Goal: Task Accomplishment & Management: Complete application form

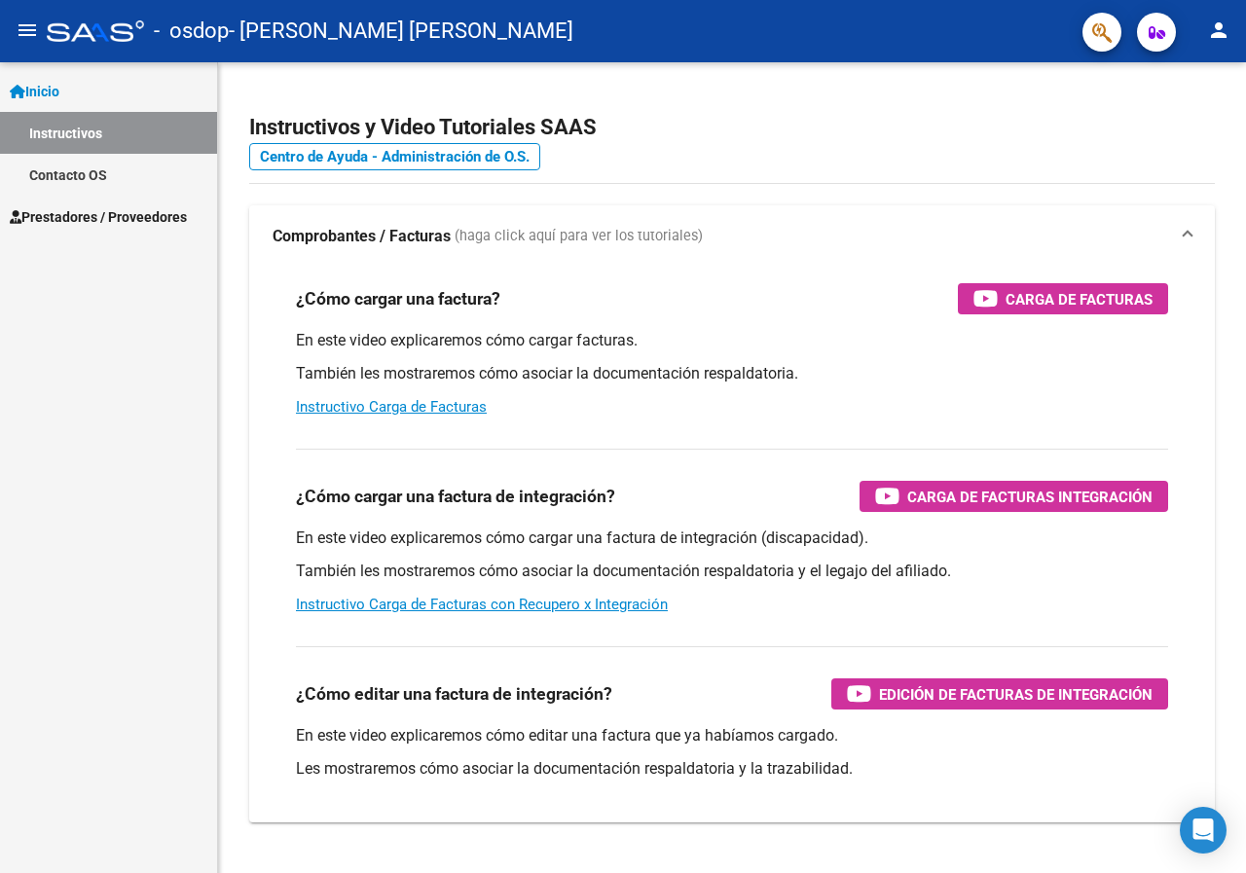
click at [70, 228] on link "Prestadores / Proveedores" at bounding box center [108, 217] width 217 height 42
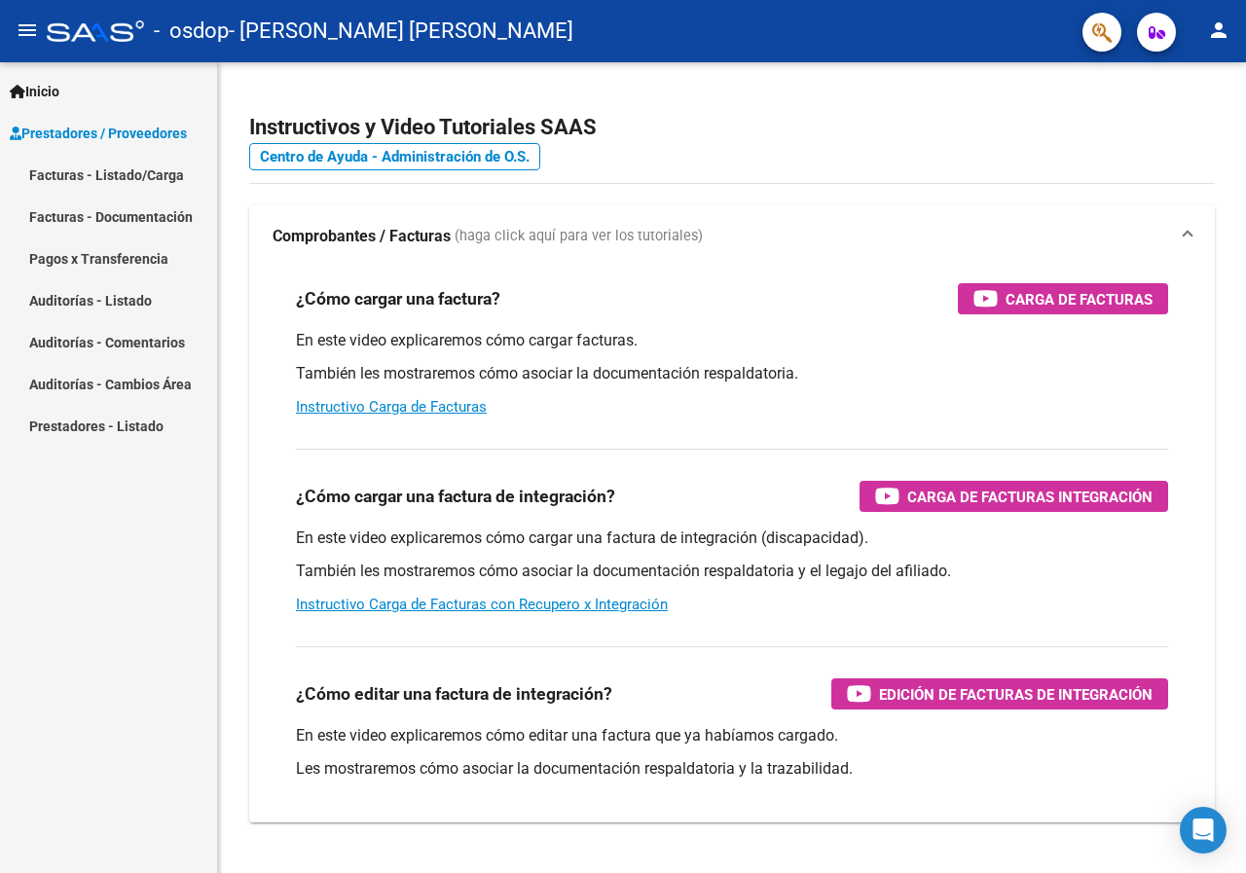
click at [65, 175] on link "Facturas - Listado/Carga" at bounding box center [108, 175] width 217 height 42
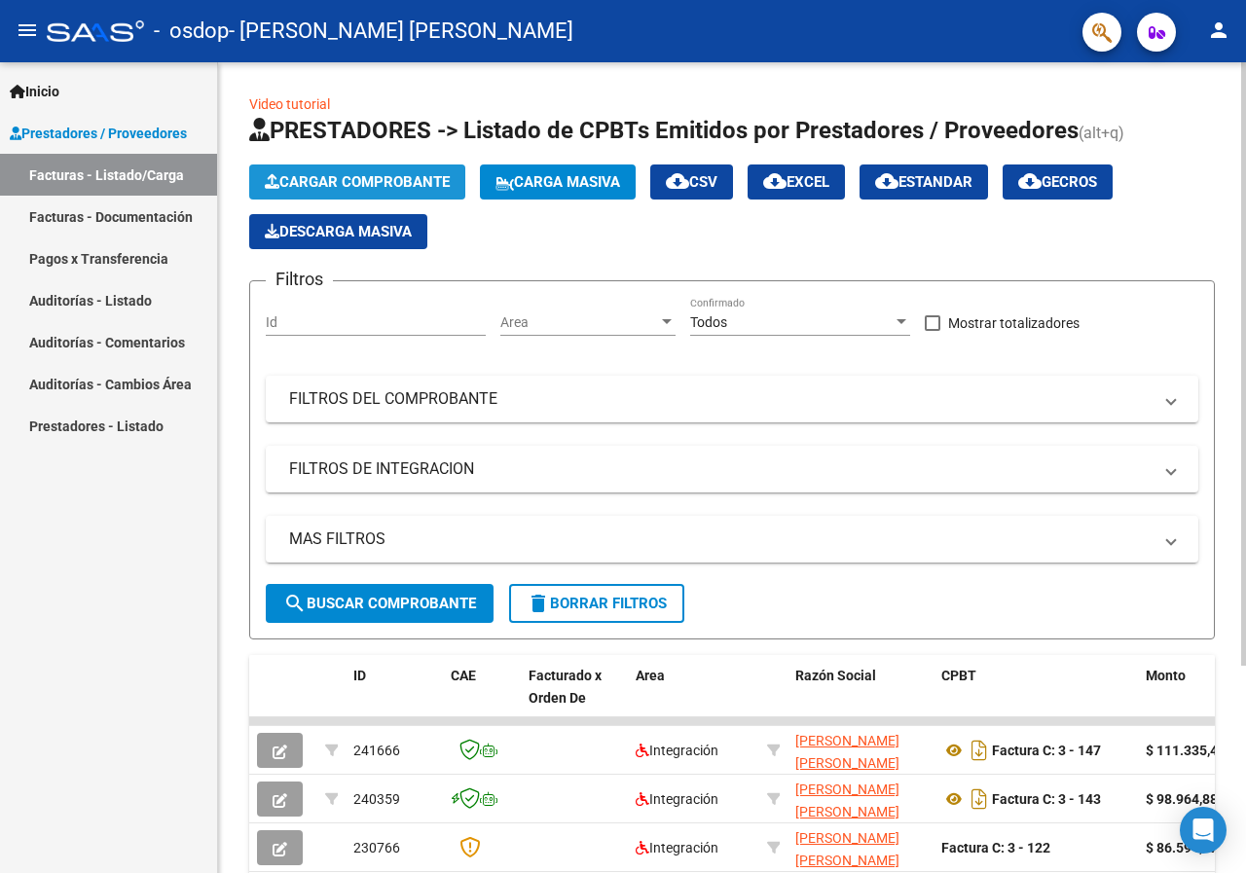
click at [306, 179] on span "Cargar Comprobante" at bounding box center [357, 182] width 185 height 18
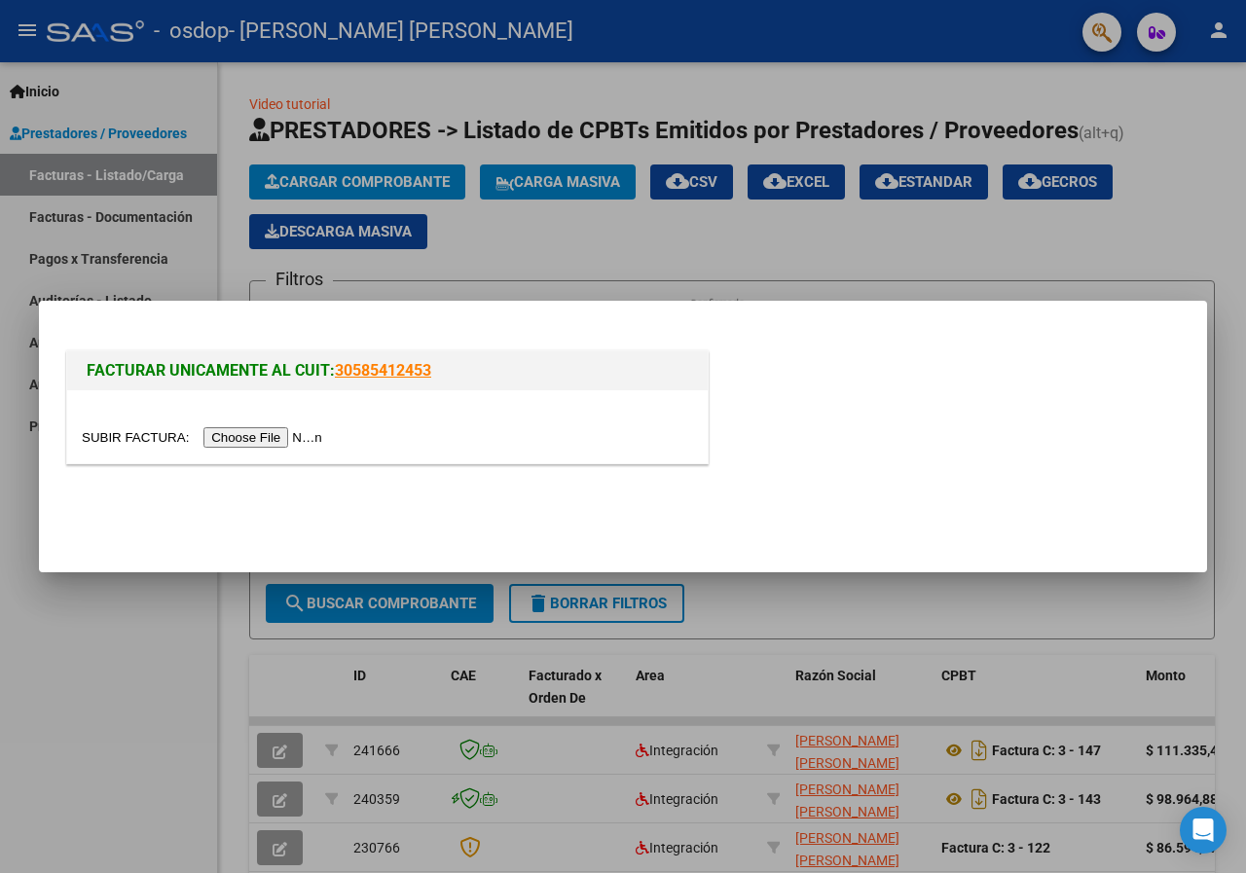
click at [283, 440] on input "file" at bounding box center [205, 437] width 246 height 20
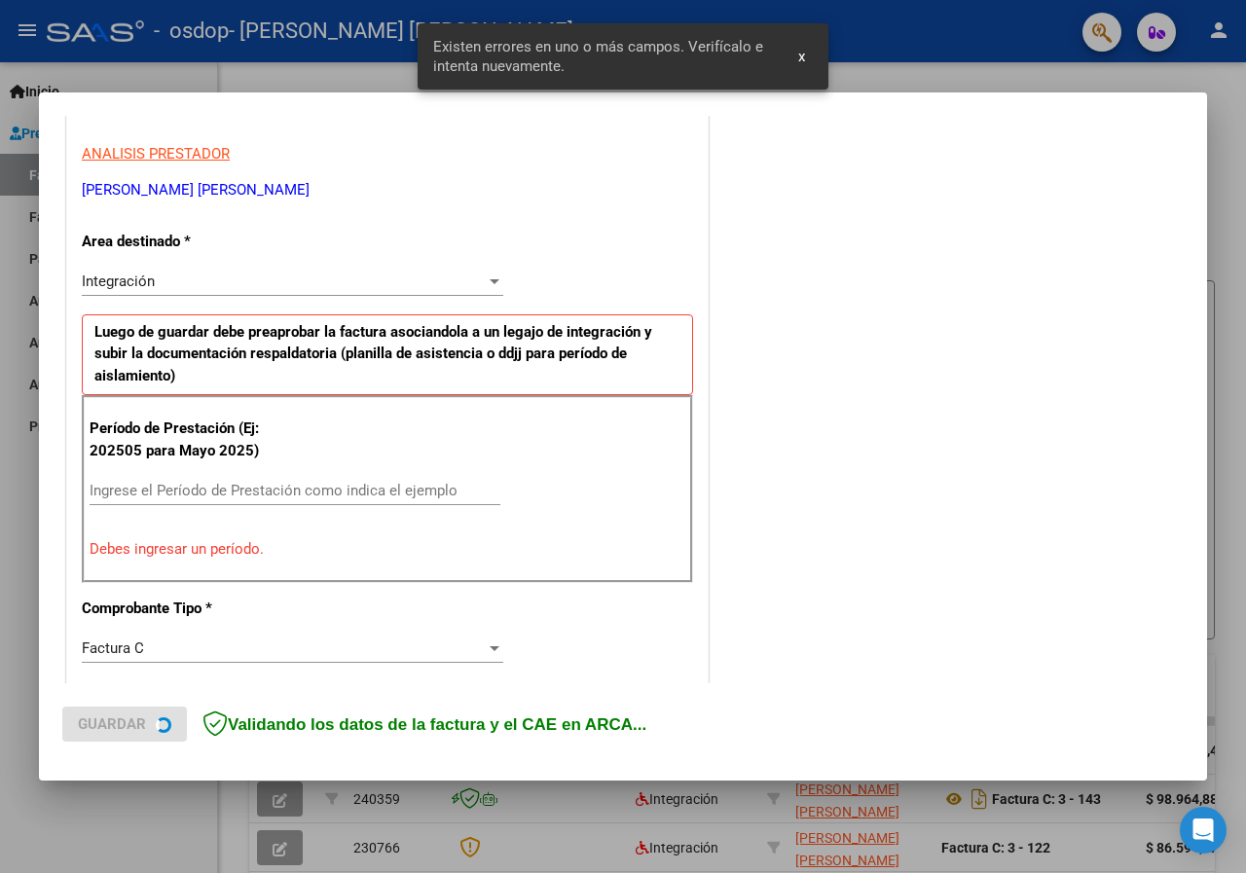
scroll to position [380, 0]
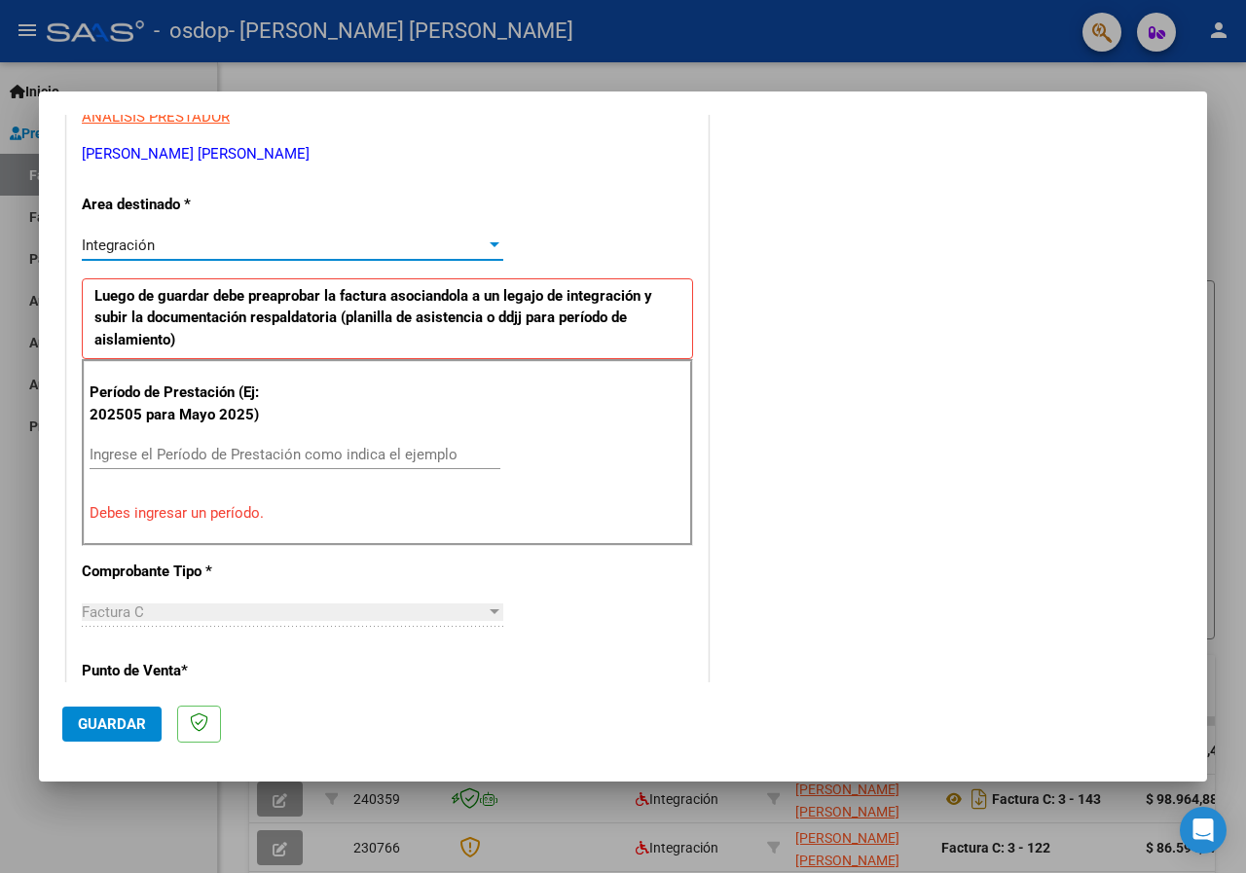
click at [491, 243] on div at bounding box center [495, 244] width 10 height 5
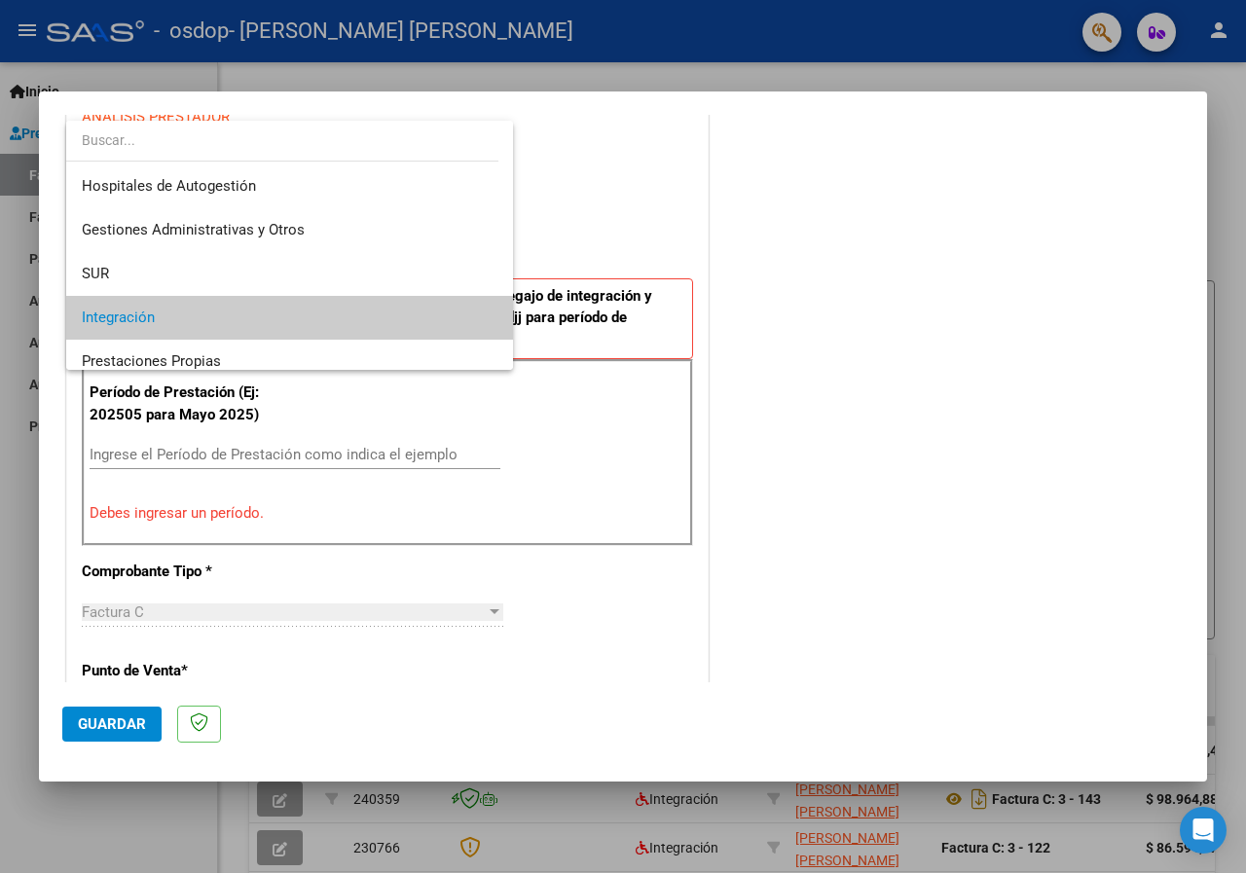
scroll to position [73, 0]
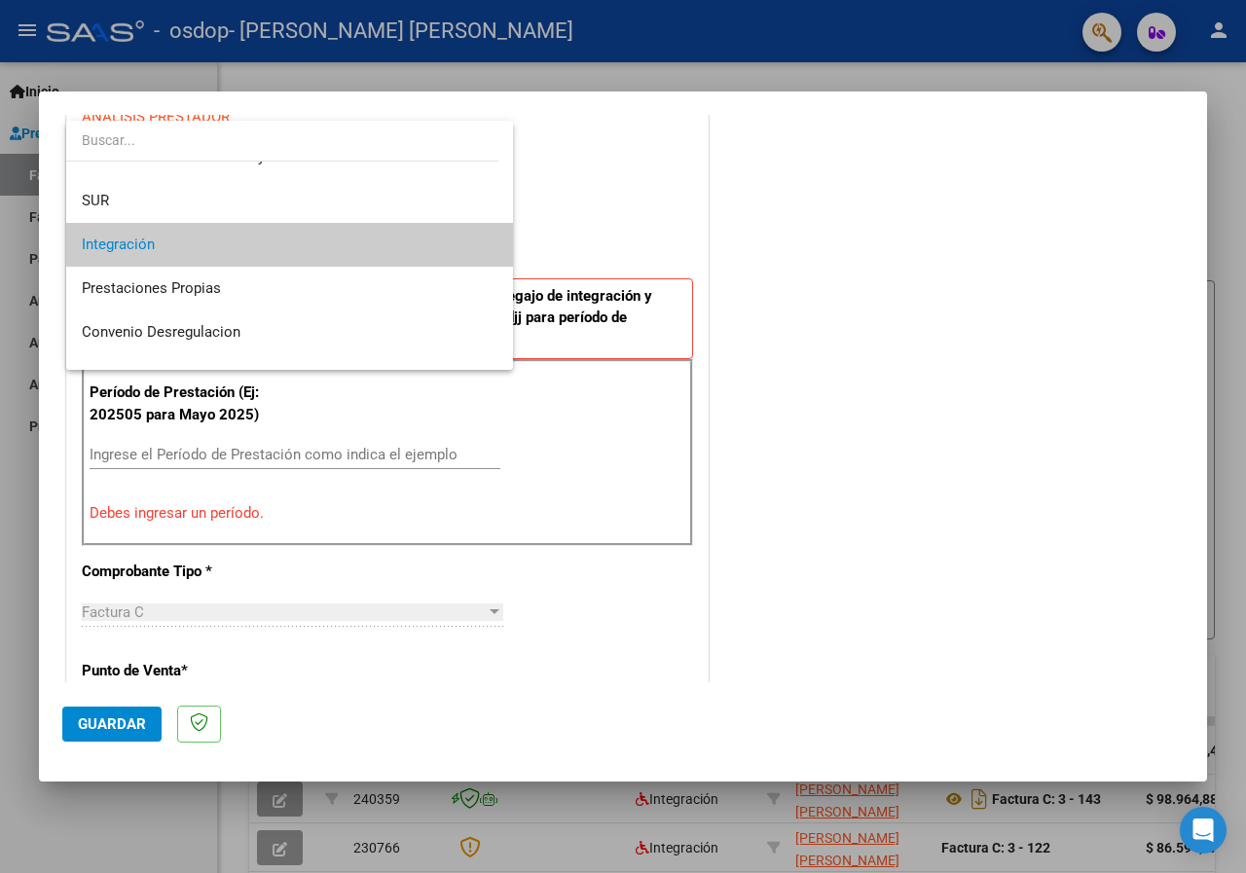
click at [306, 248] on span "Integración" at bounding box center [290, 245] width 416 height 44
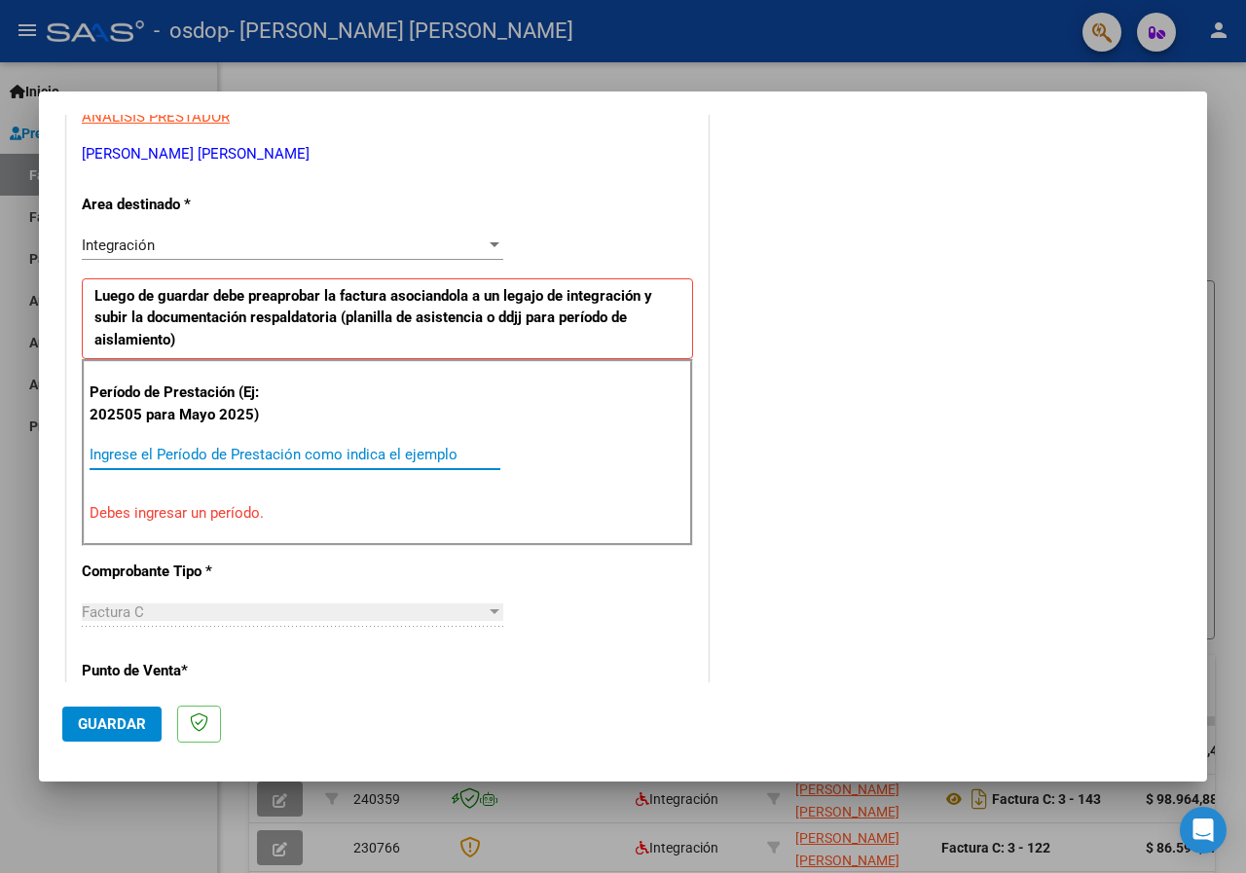
click at [260, 453] on input "Ingrese el Período de Prestación como indica el ejemplo" at bounding box center [295, 455] width 411 height 18
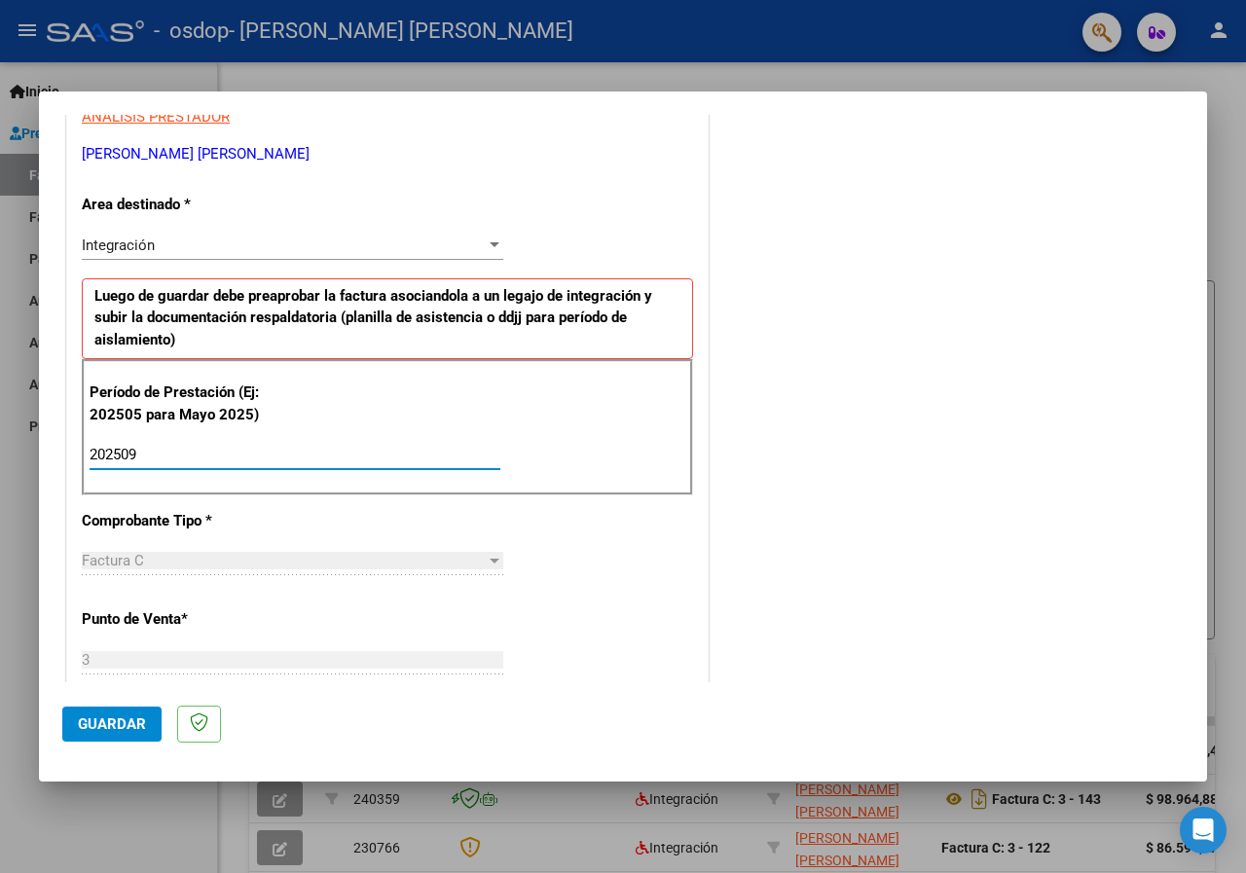
type input "202509"
click at [490, 563] on div at bounding box center [495, 561] width 10 height 5
click at [110, 732] on span "Guardar" at bounding box center [112, 725] width 68 height 18
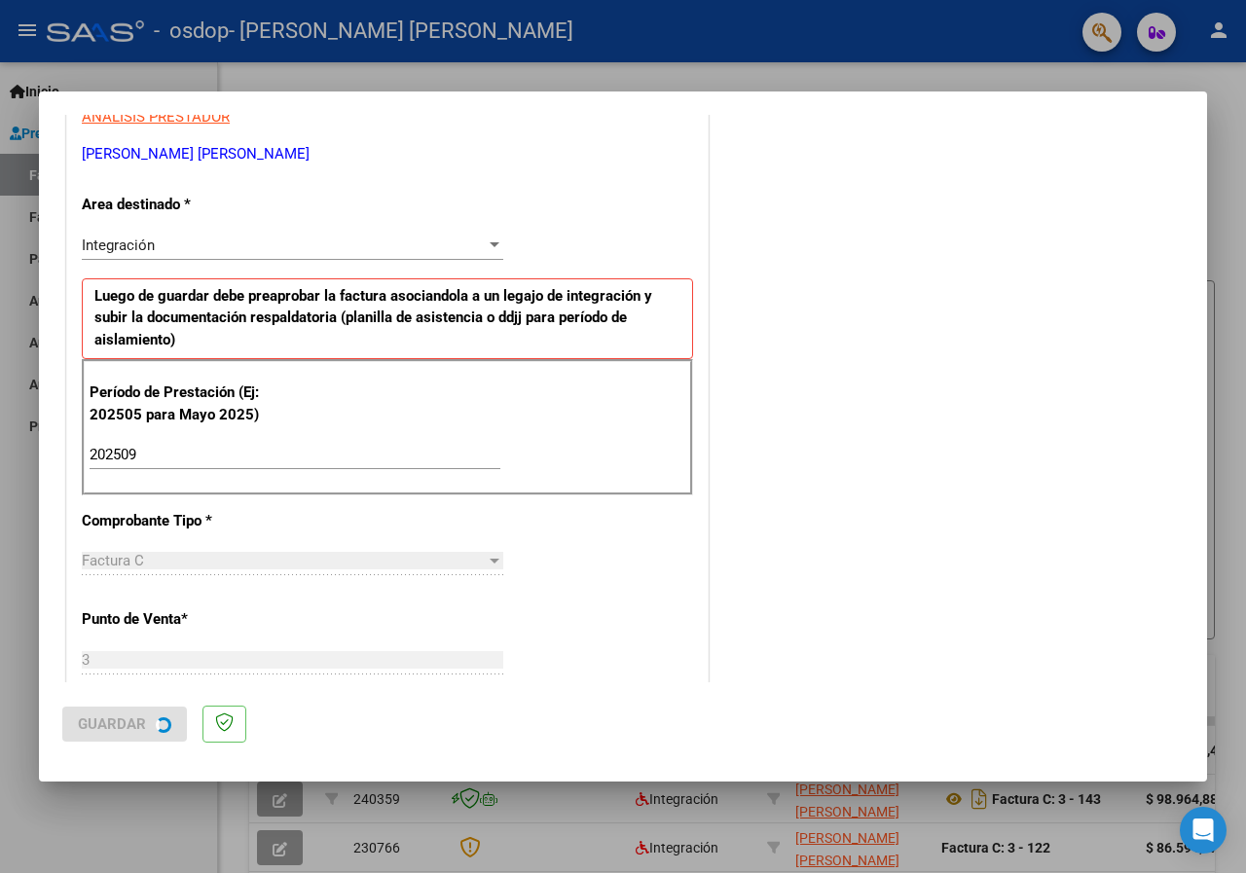
scroll to position [0, 0]
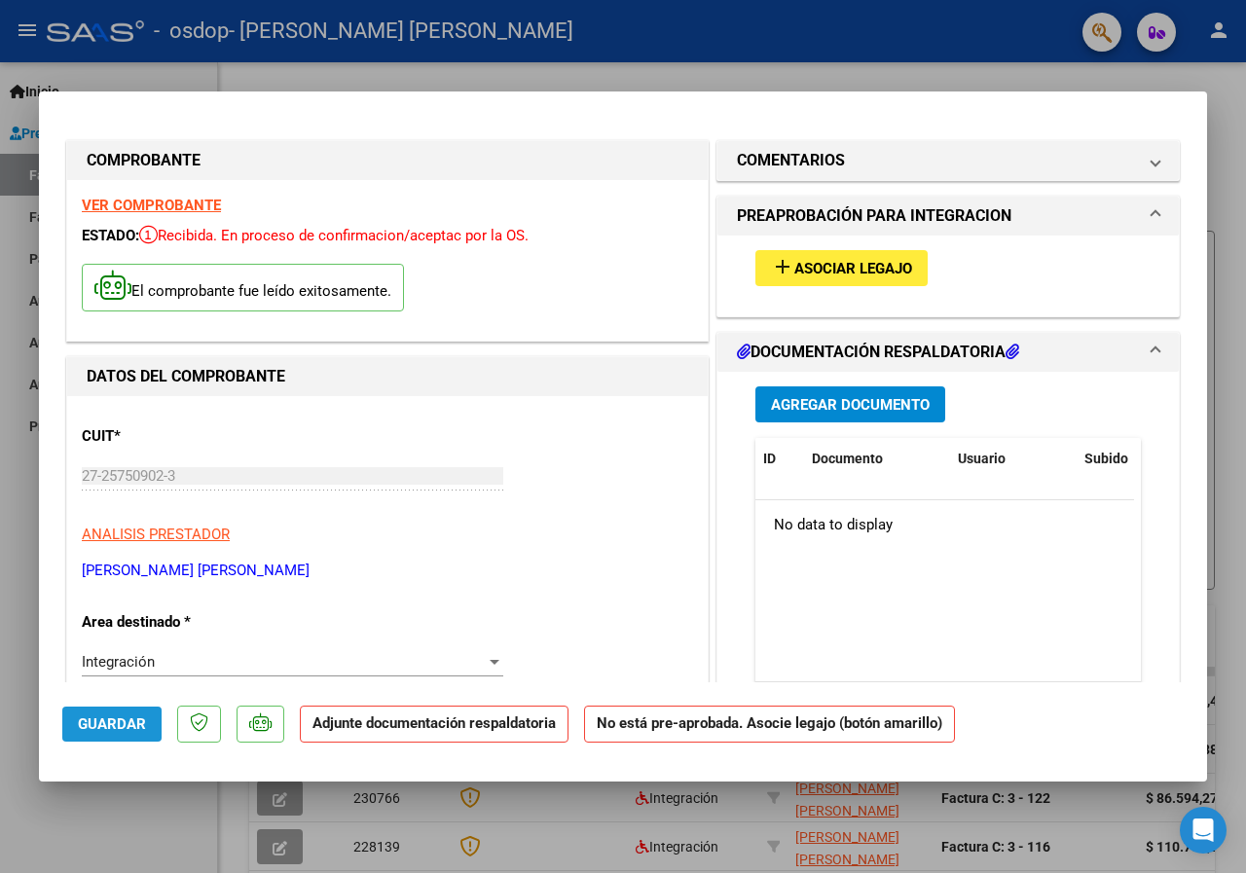
click at [143, 729] on span "Guardar" at bounding box center [112, 725] width 68 height 18
click at [795, 267] on span "Asociar Legajo" at bounding box center [854, 269] width 118 height 18
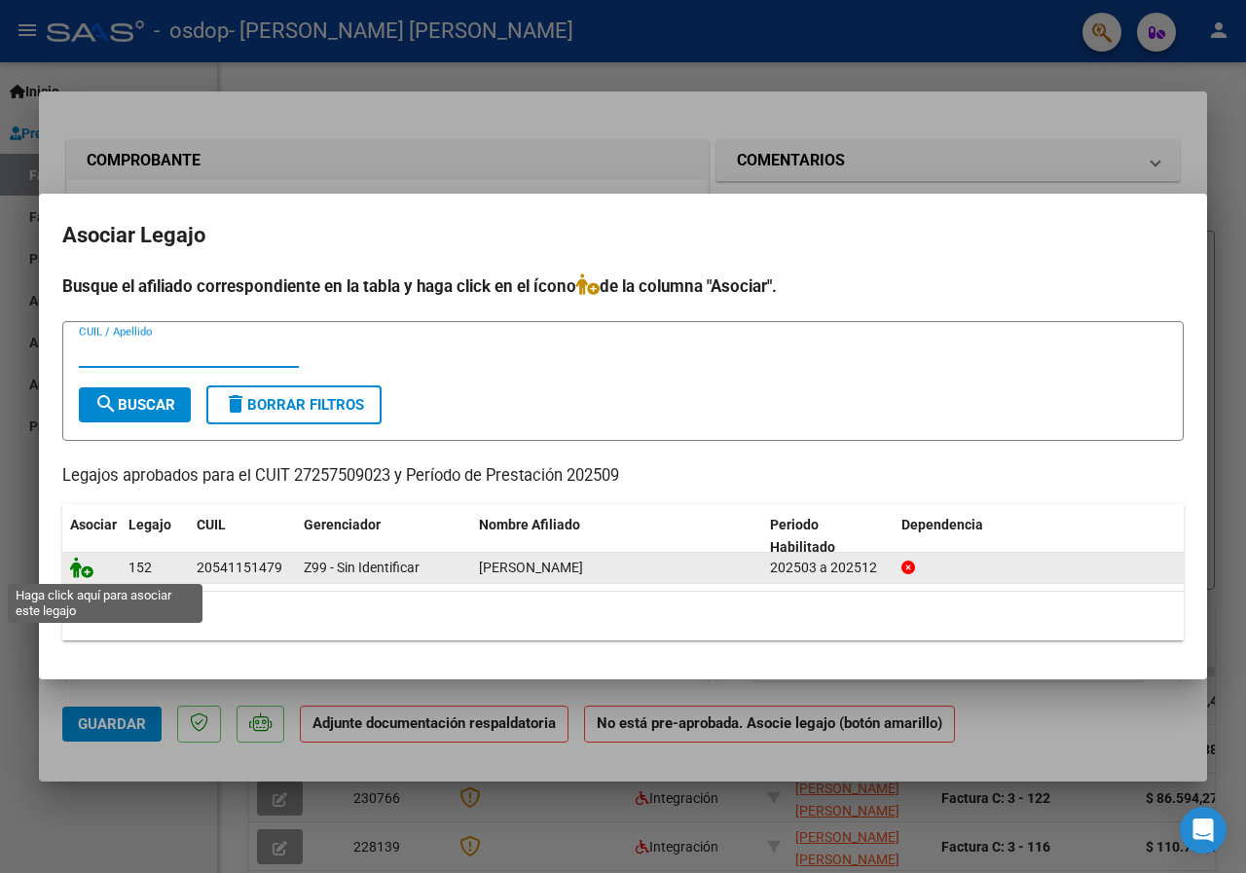
click at [84, 575] on icon at bounding box center [81, 567] width 23 height 21
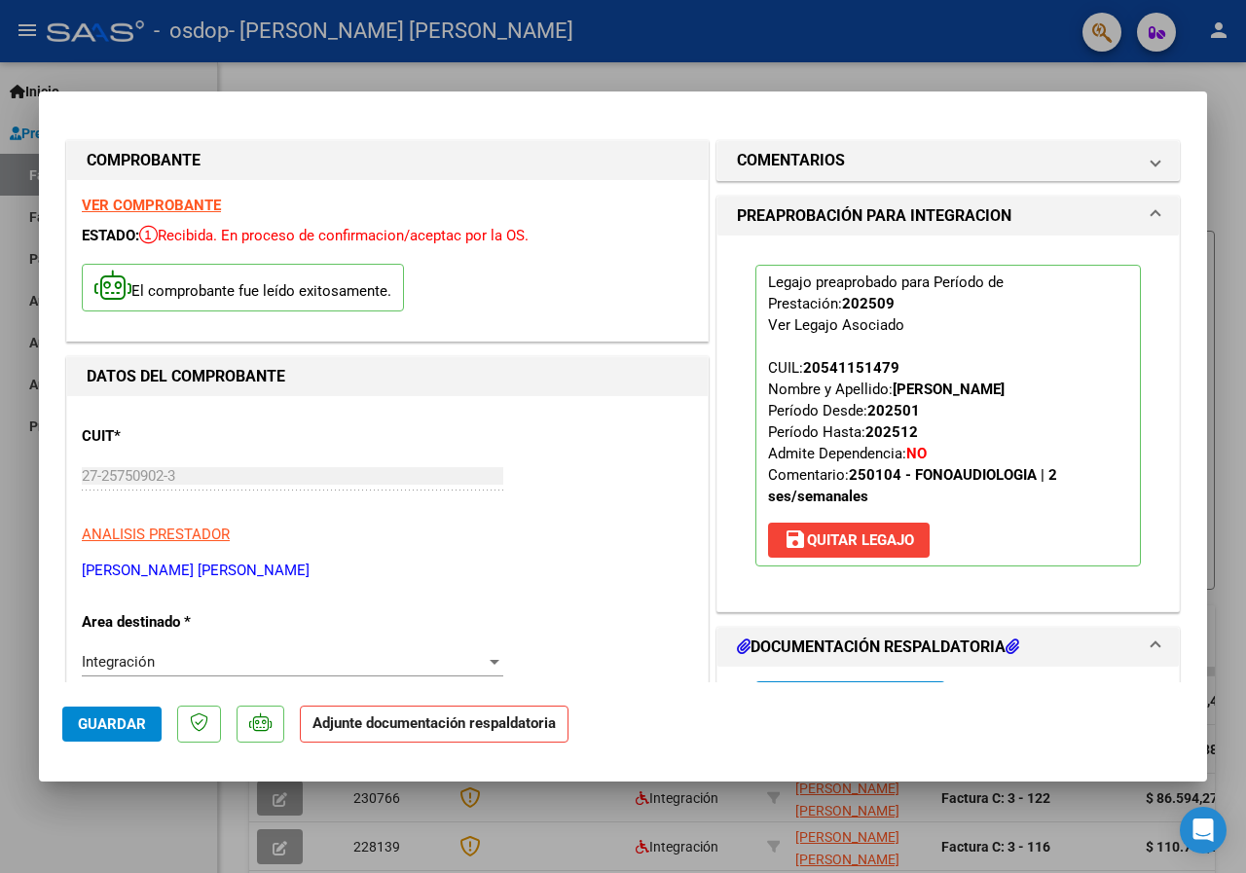
click at [953, 646] on h1 "DOCUMENTACIÓN RESPALDATORIA" at bounding box center [878, 647] width 282 height 23
click at [953, 645] on h1 "DOCUMENTACIÓN RESPALDATORIA" at bounding box center [878, 647] width 282 height 23
click at [1014, 647] on icon at bounding box center [1013, 647] width 14 height 16
click at [1146, 651] on mat-expansion-panel-header "DOCUMENTACIÓN RESPALDATORIA" at bounding box center [949, 647] width 462 height 39
click at [908, 678] on div "Agregar Documento ID Documento Usuario Subido Acción No data to display 0 total…" at bounding box center [948, 861] width 415 height 389
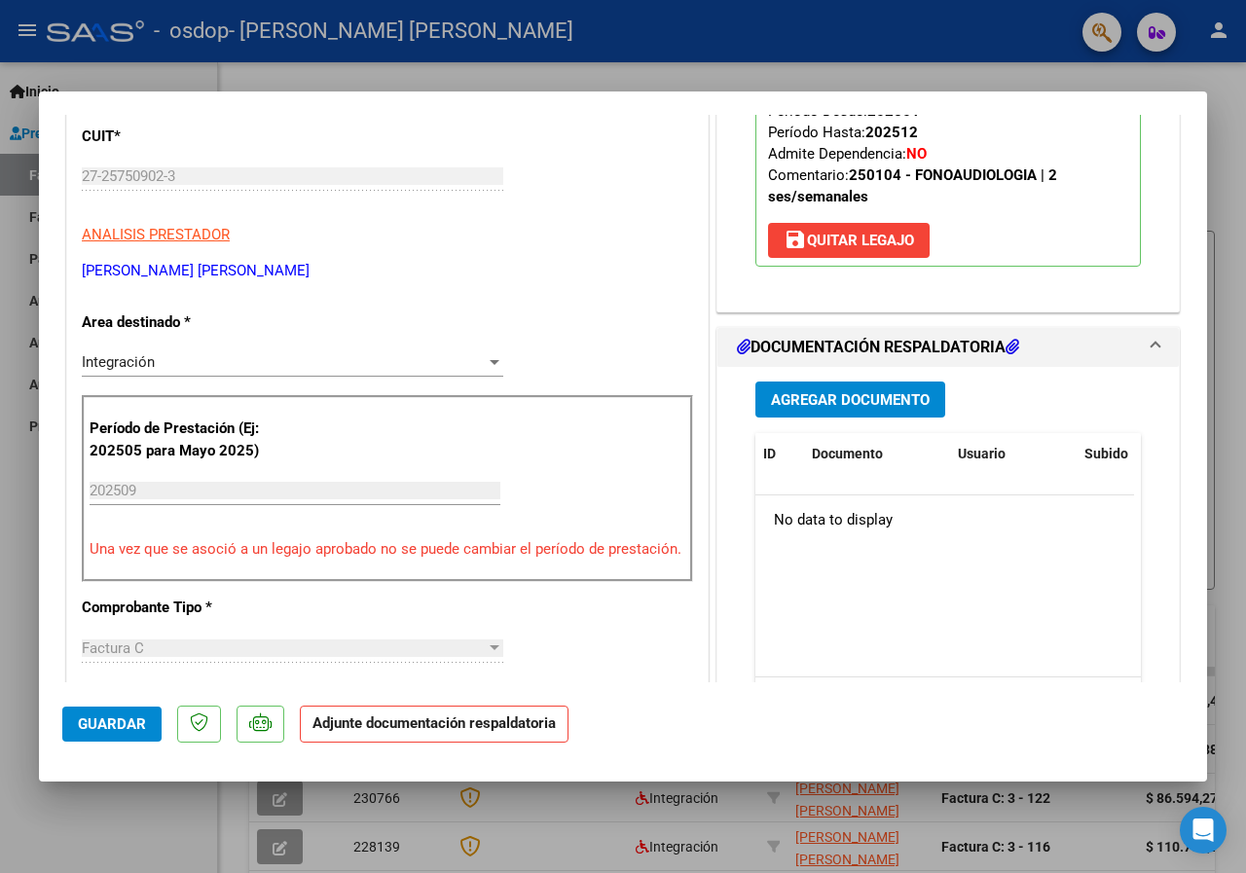
scroll to position [332, 0]
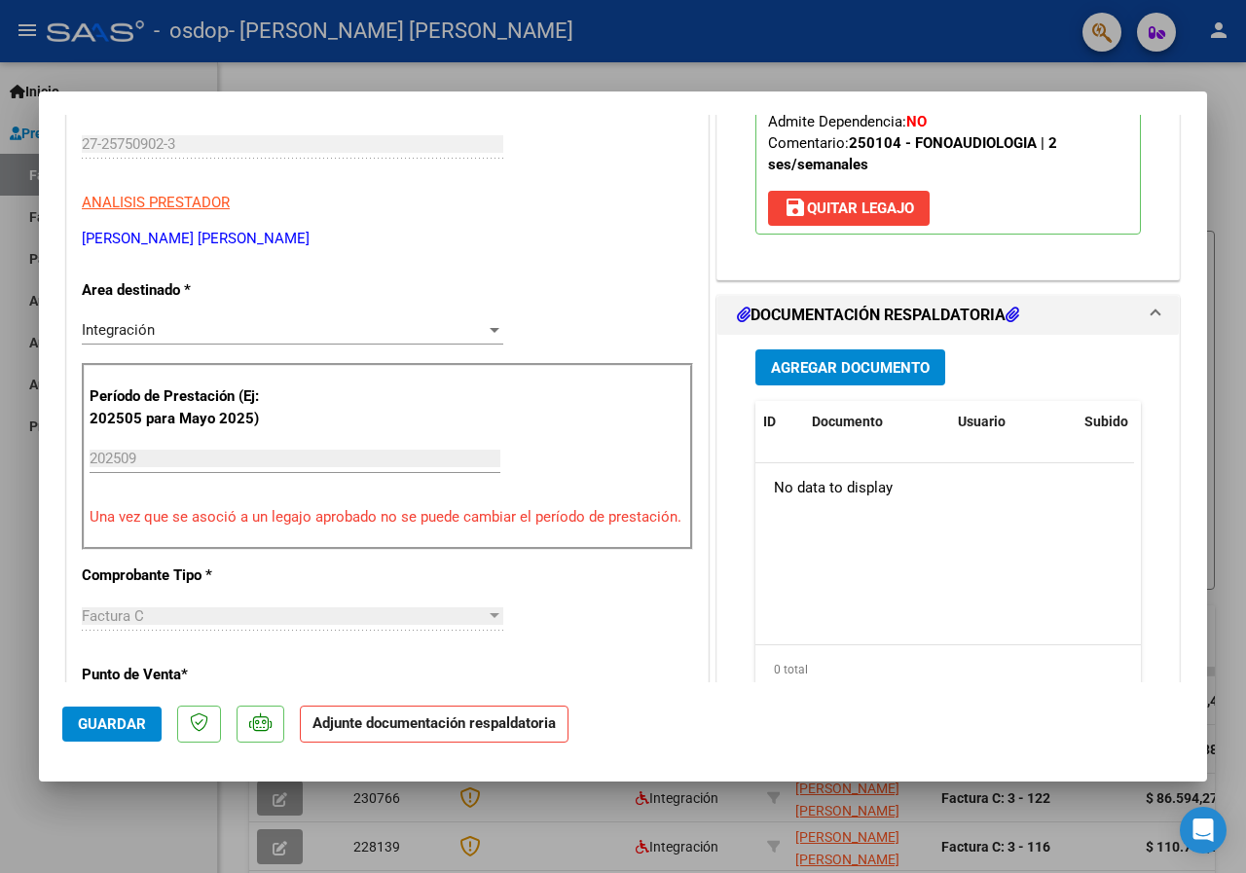
click at [850, 365] on span "Agregar Documento" at bounding box center [850, 368] width 159 height 18
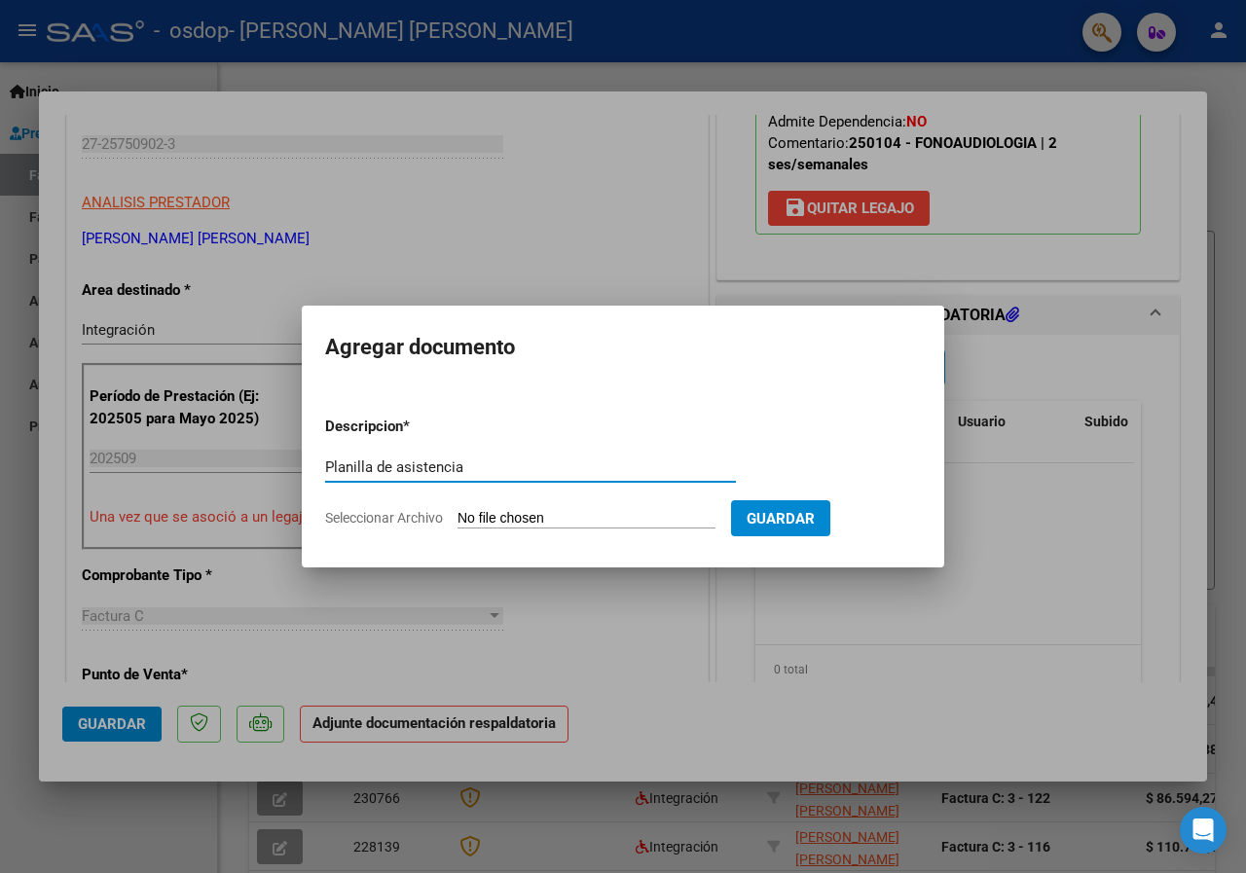
type input "Planilla de asistencia"
click at [483, 513] on input "Seleccionar Archivo" at bounding box center [587, 519] width 258 height 19
type input "C:\fakepath\planilla asistencia sep 2025.pdf"
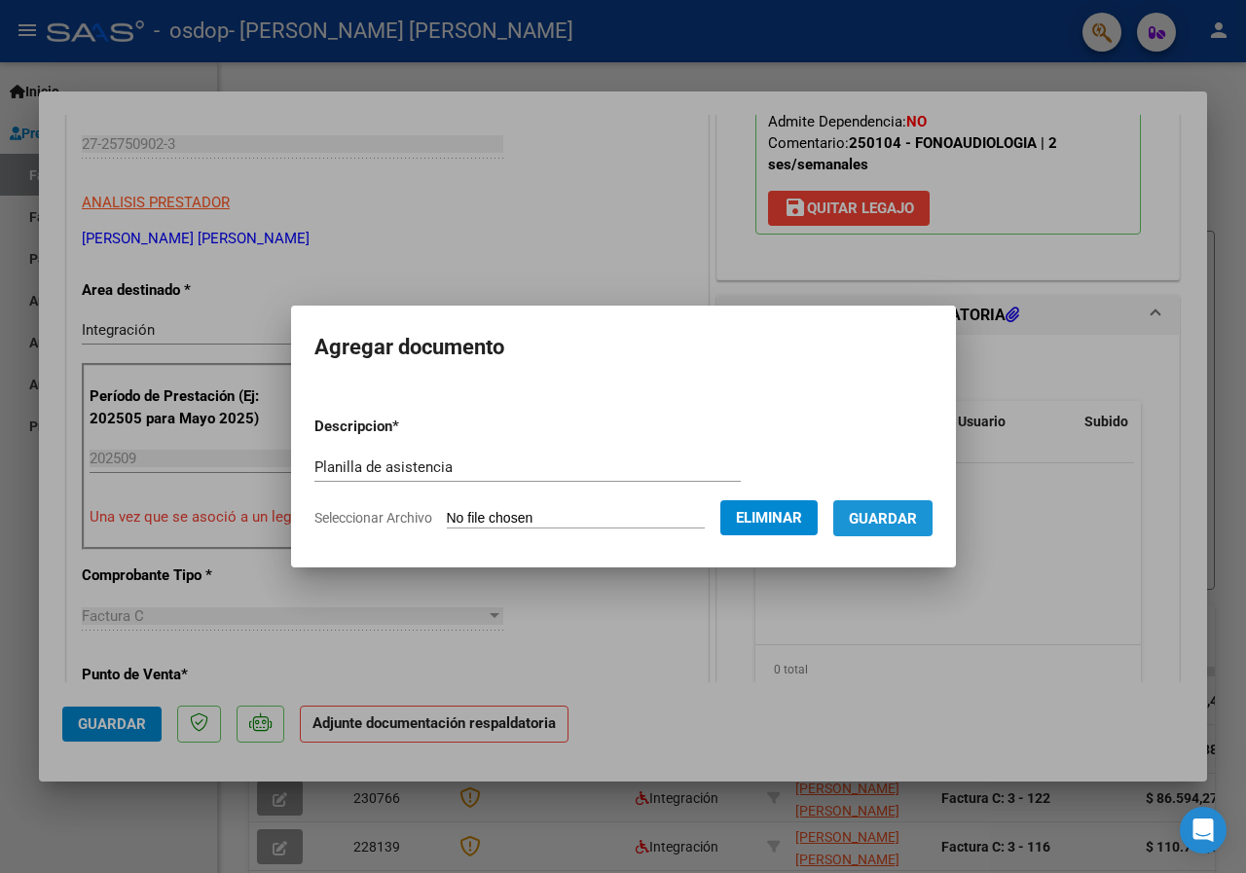
click at [897, 519] on span "Guardar" at bounding box center [883, 519] width 68 height 18
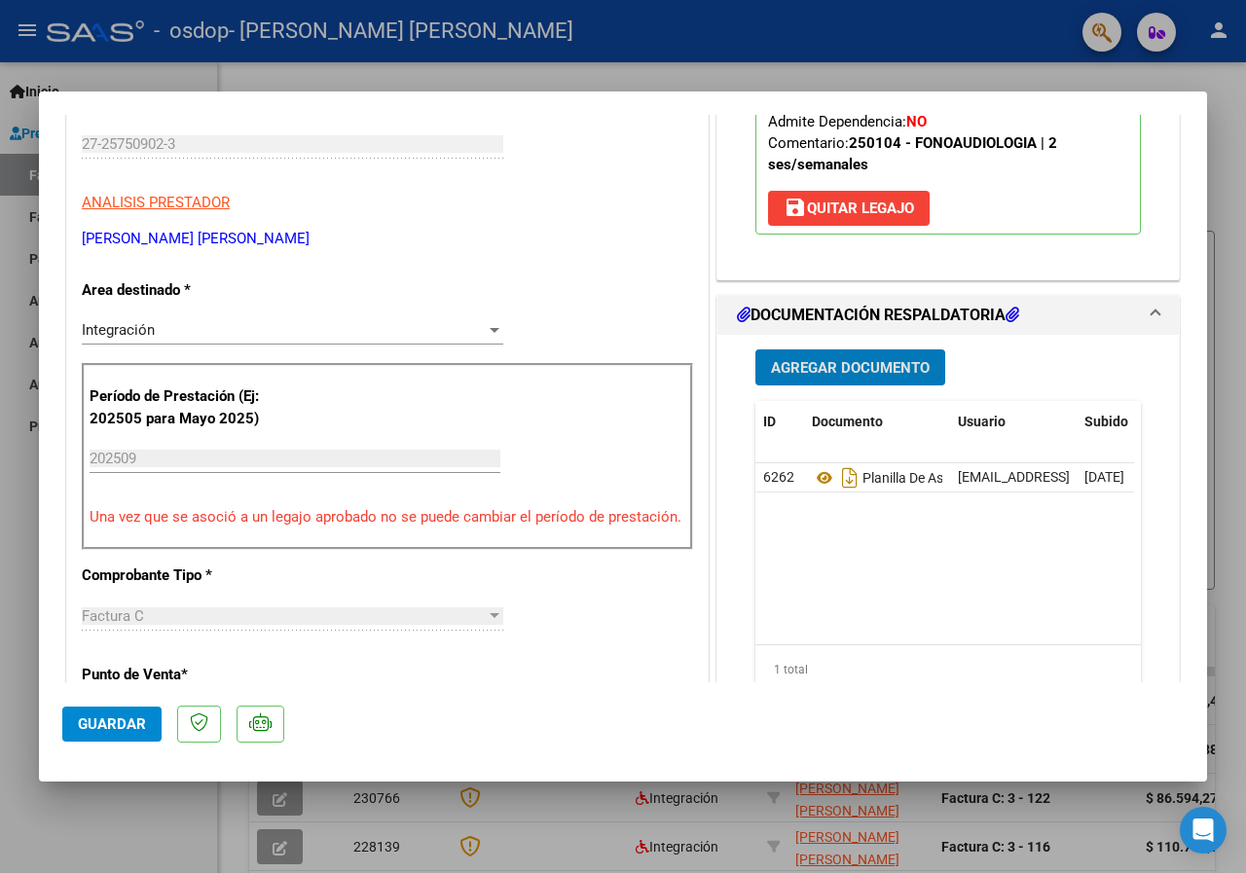
click at [137, 725] on span "Guardar" at bounding box center [112, 725] width 68 height 18
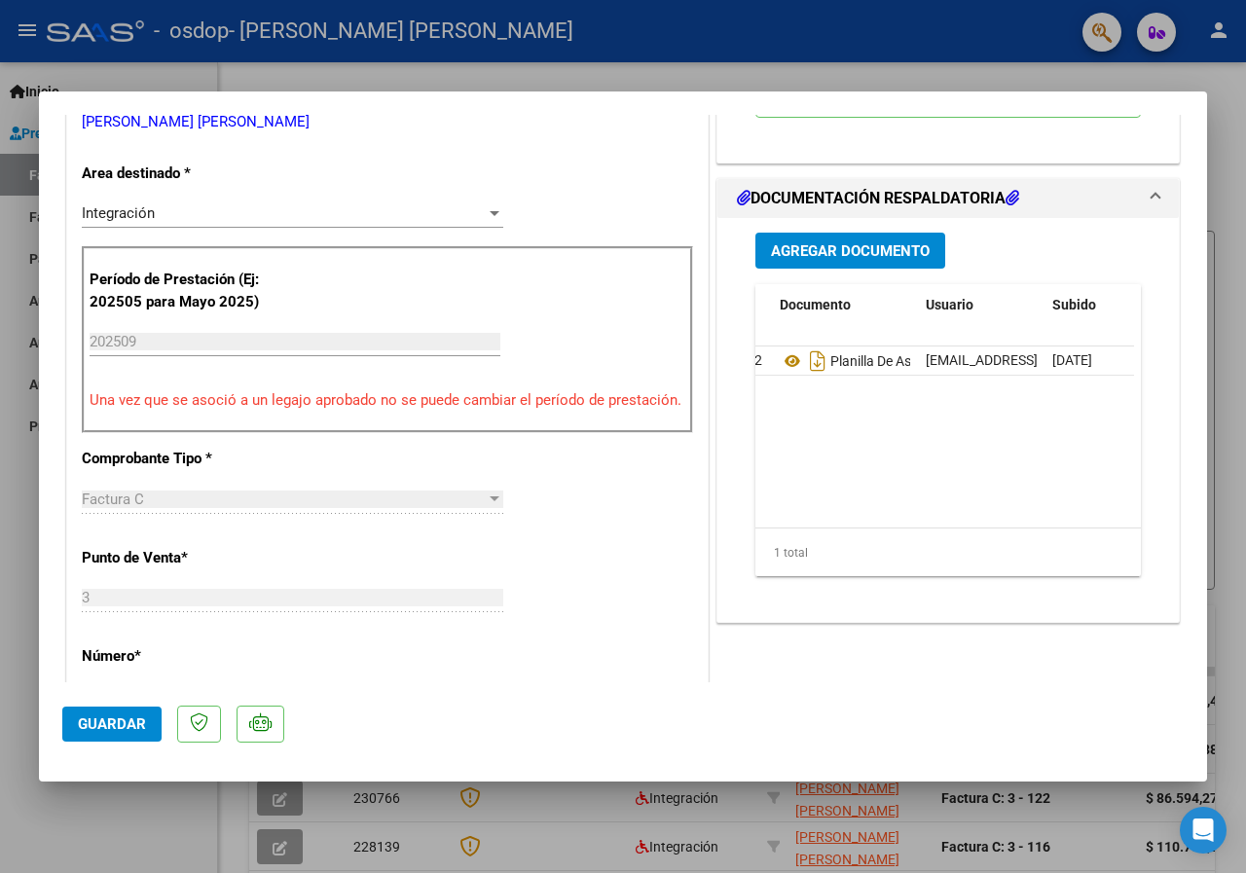
scroll to position [0, 0]
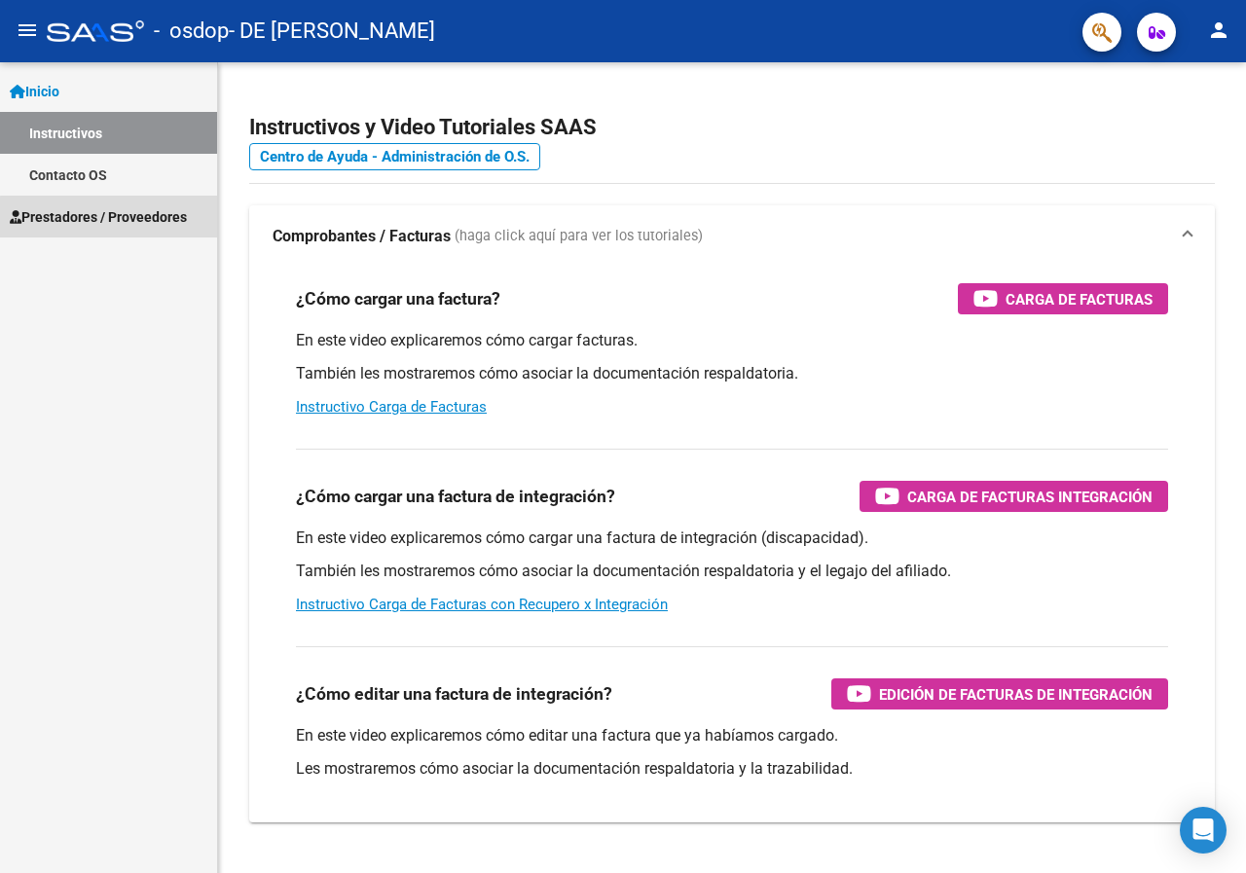
click at [162, 227] on span "Prestadores / Proveedores" at bounding box center [98, 216] width 177 height 21
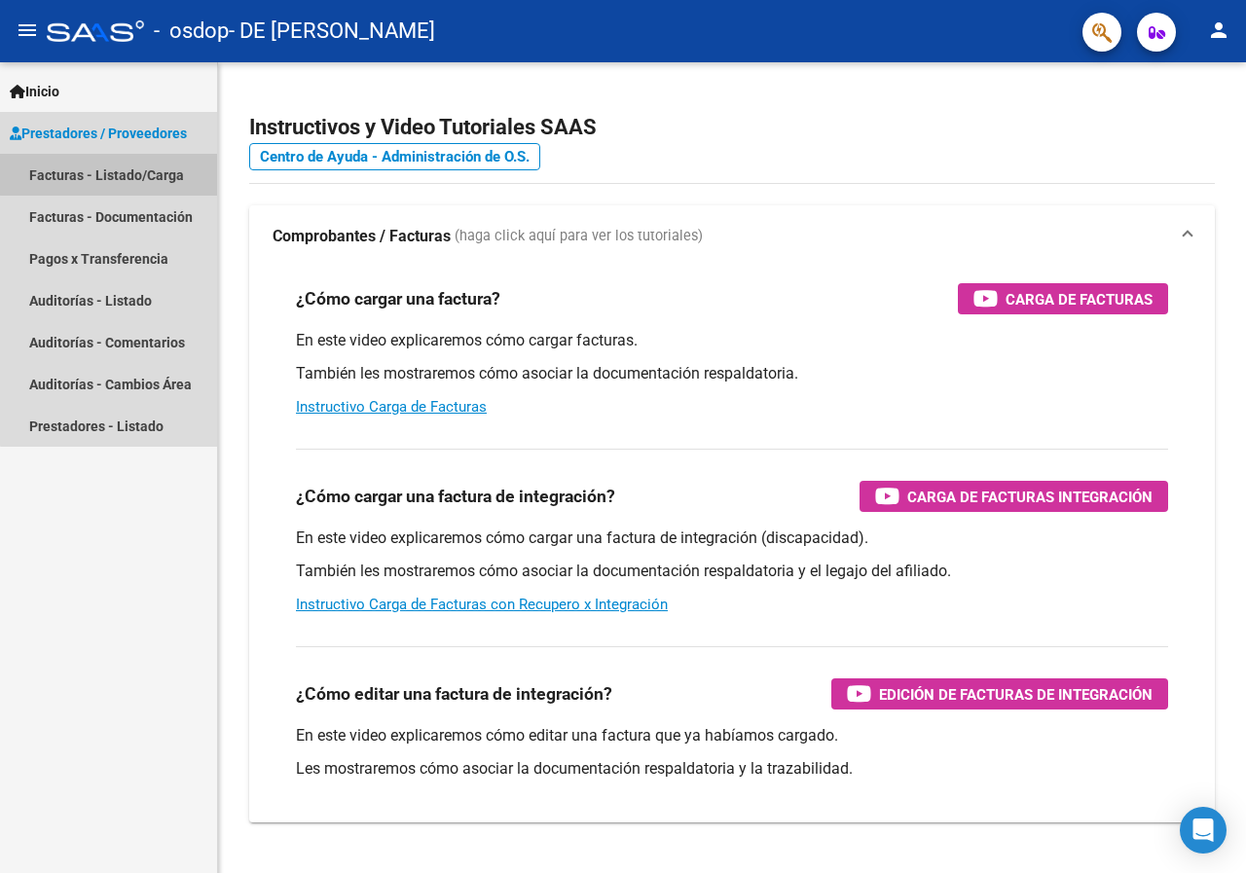
click at [129, 173] on link "Facturas - Listado/Carga" at bounding box center [108, 175] width 217 height 42
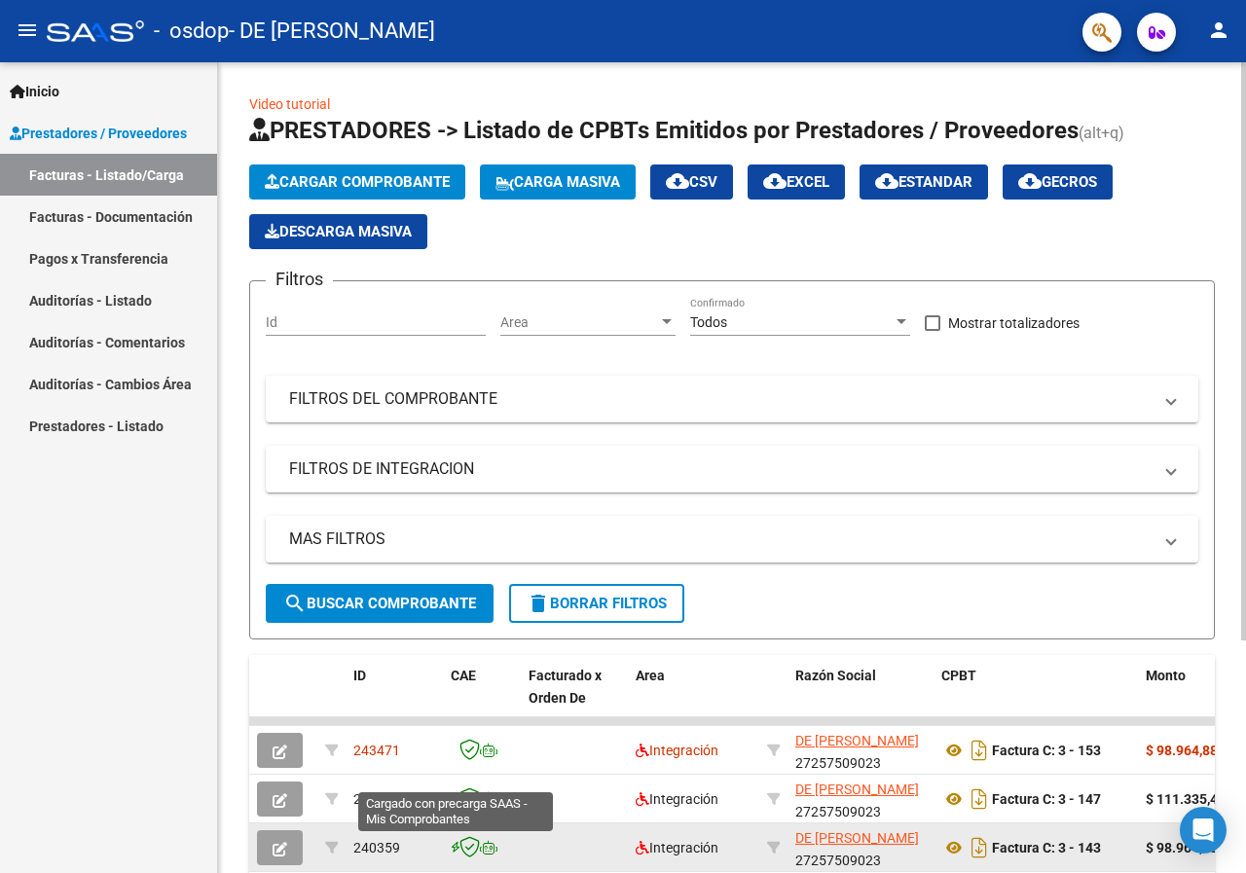
click at [452, 848] on icon at bounding box center [455, 848] width 9 height 1
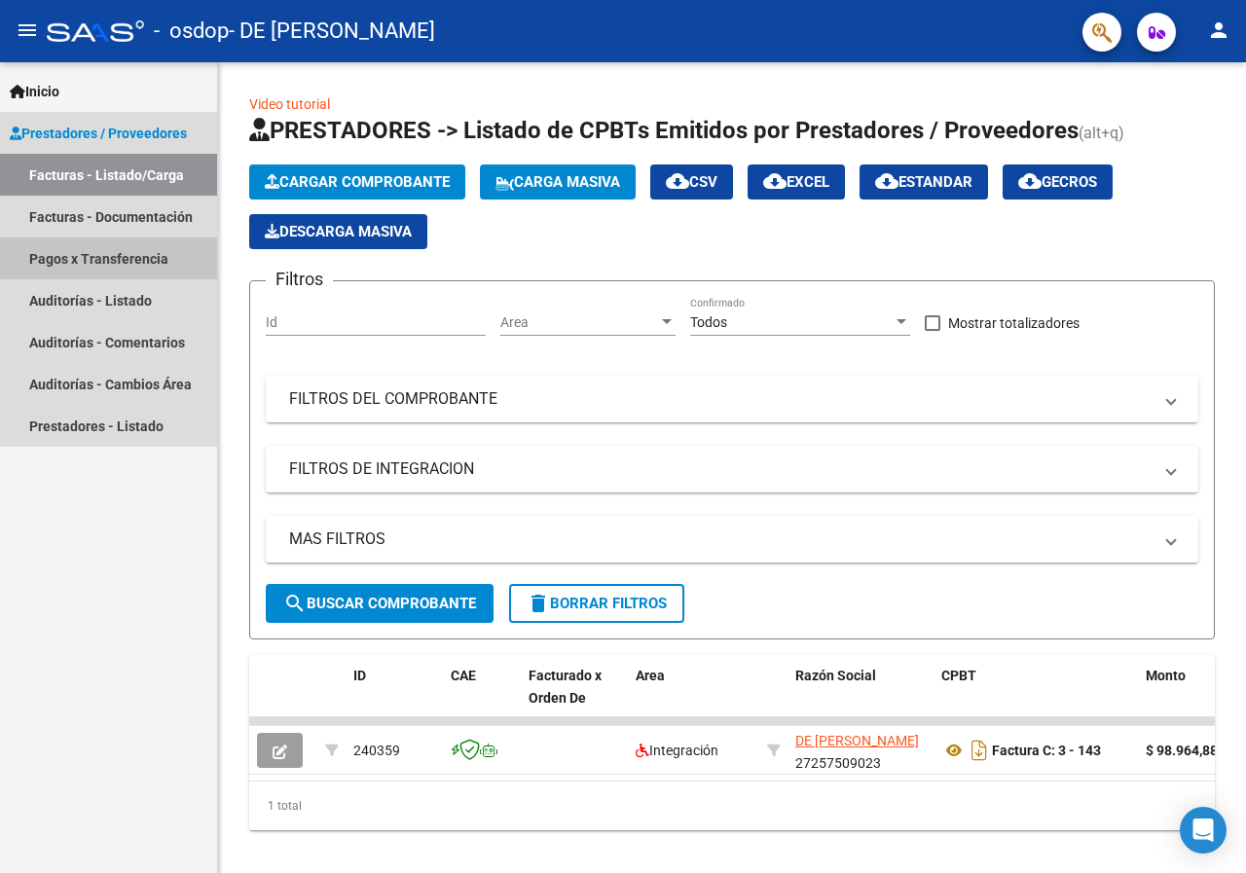
click at [90, 256] on link "Pagos x Transferencia" at bounding box center [108, 259] width 217 height 42
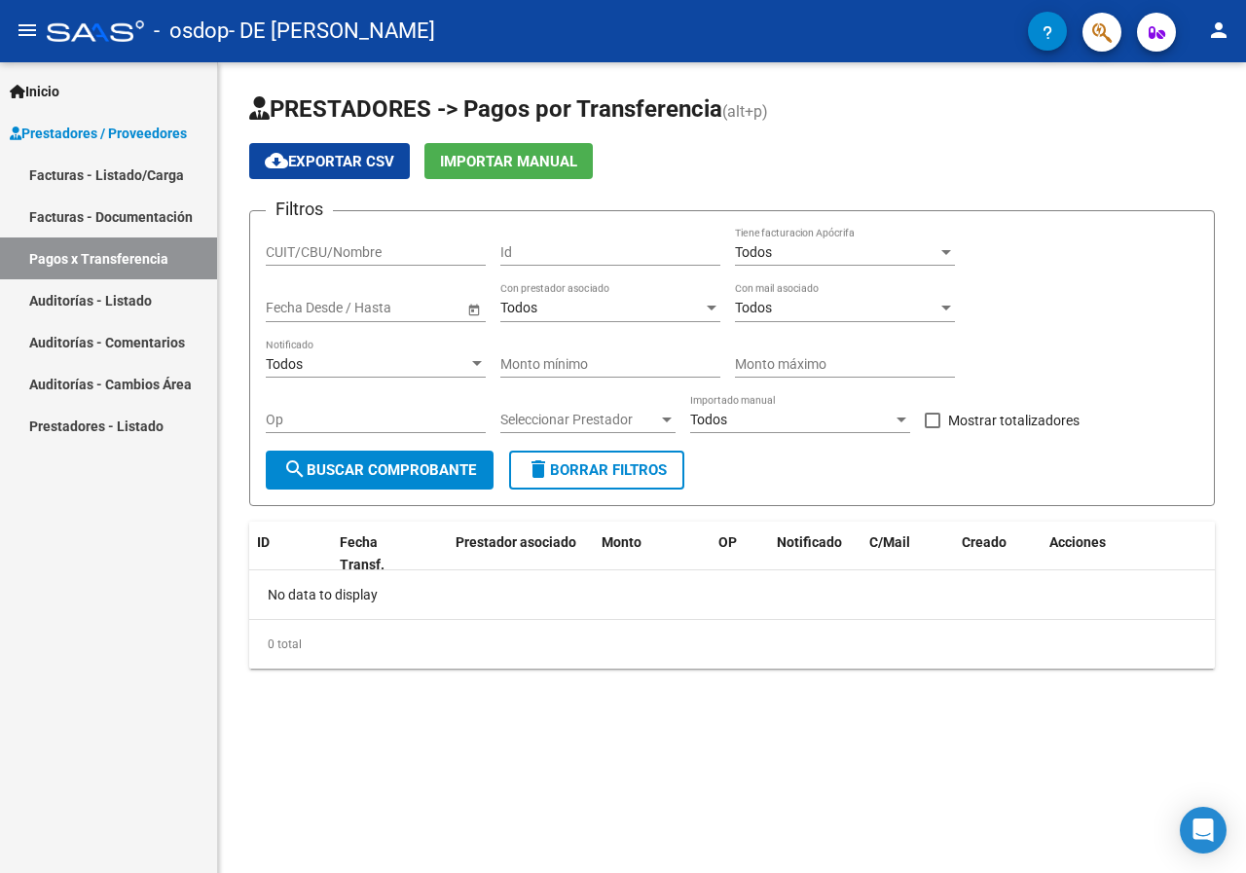
click at [102, 168] on link "Facturas - Listado/Carga" at bounding box center [108, 175] width 217 height 42
